Goal: Transaction & Acquisition: Subscribe to service/newsletter

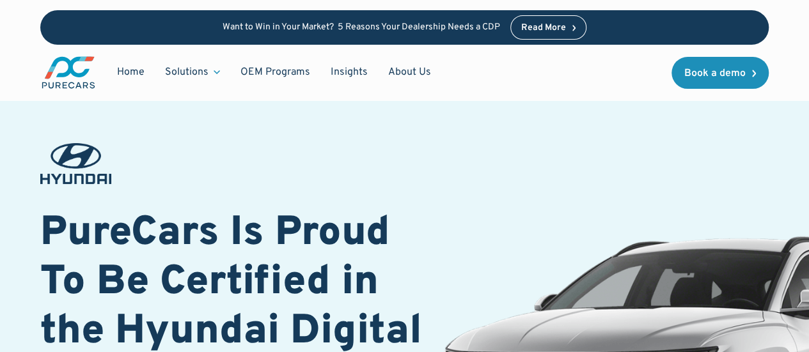
click at [414, 143] on div at bounding box center [234, 163] width 388 height 41
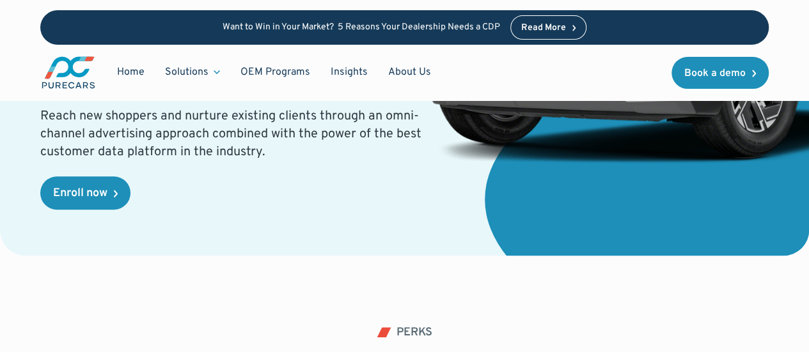
scroll to position [384, 0]
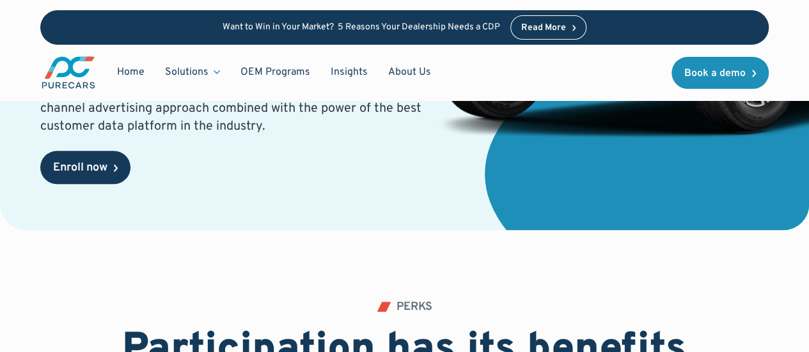
click at [113, 176] on link "Enroll now" at bounding box center [85, 167] width 90 height 33
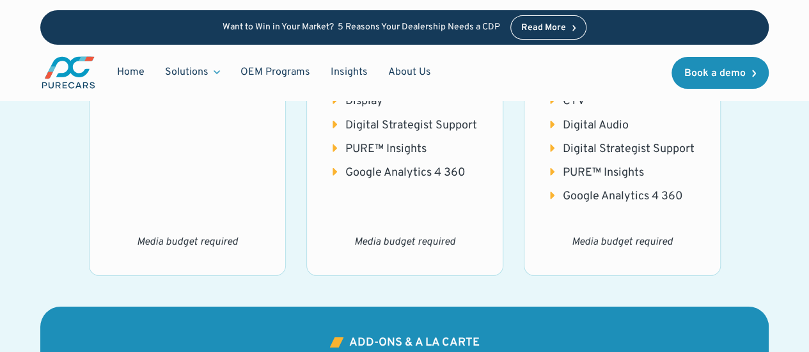
scroll to position [1996, 0]
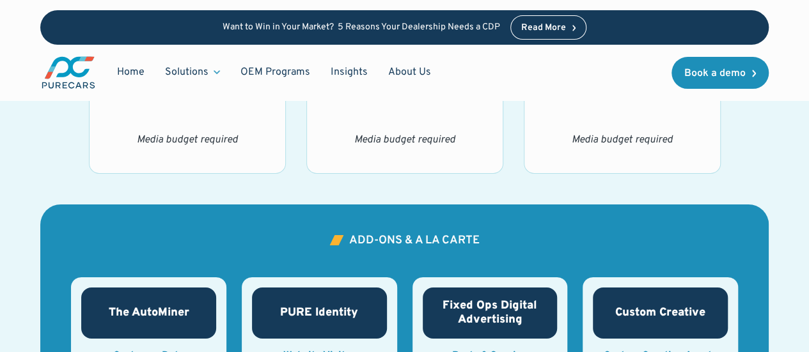
click at [759, 150] on div "main packages PureCars Customer Data & Marketing Platform We offer packaging op…" at bounding box center [404, 77] width 728 height 1027
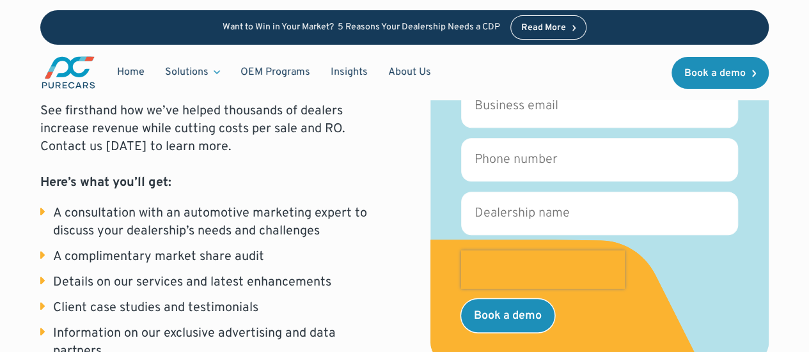
scroll to position [207, 0]
